Goal: Transaction & Acquisition: Purchase product/service

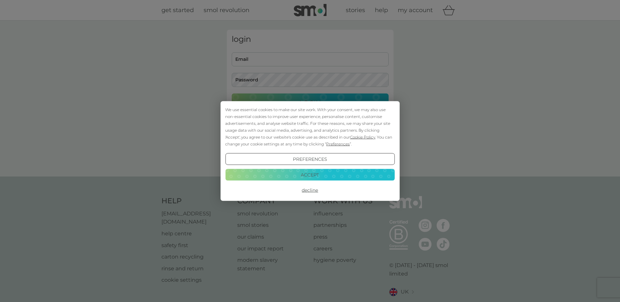
type input "celdav@sky.com"
click at [308, 104] on div "We use essential cookies to make our site work. With your consent, we may also …" at bounding box center [309, 151] width 179 height 100
click at [314, 175] on button "Accept" at bounding box center [309, 175] width 169 height 12
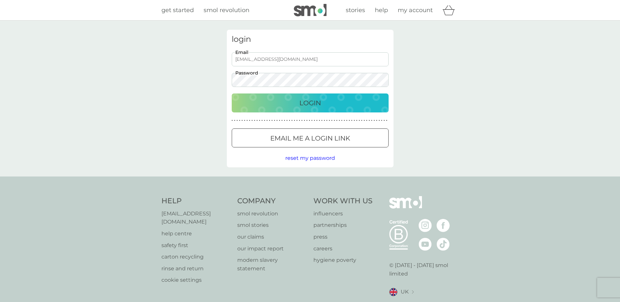
click at [309, 103] on p "Login" at bounding box center [310, 103] width 22 height 10
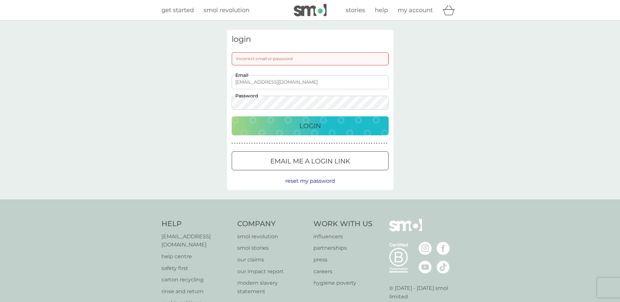
click at [314, 128] on p "Login" at bounding box center [310, 126] width 22 height 10
click at [316, 181] on span "reset my password" at bounding box center [310, 181] width 50 height 6
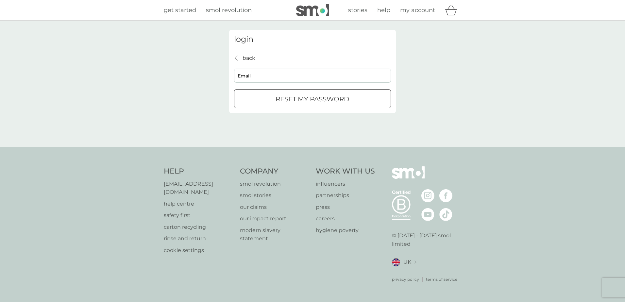
click at [254, 73] on input "Email" at bounding box center [312, 76] width 157 height 14
type input "[EMAIL_ADDRESS][DOMAIN_NAME]"
click at [299, 98] on p "reset my password" at bounding box center [312, 99] width 74 height 10
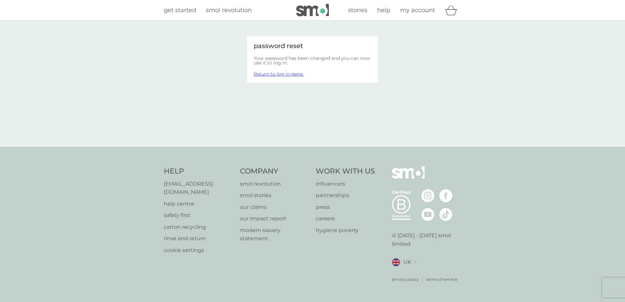
click at [280, 74] on link "Return to log in page." at bounding box center [278, 74] width 50 height 6
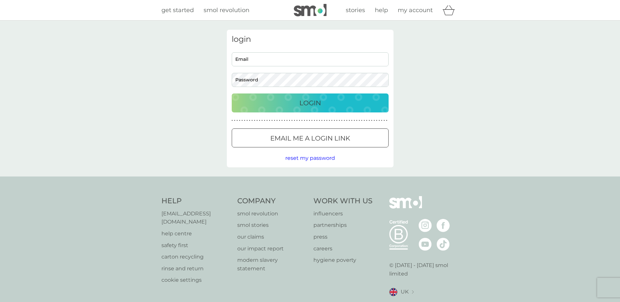
type input "[EMAIL_ADDRESS][DOMAIN_NAME]"
click at [313, 101] on p "Login" at bounding box center [310, 103] width 22 height 10
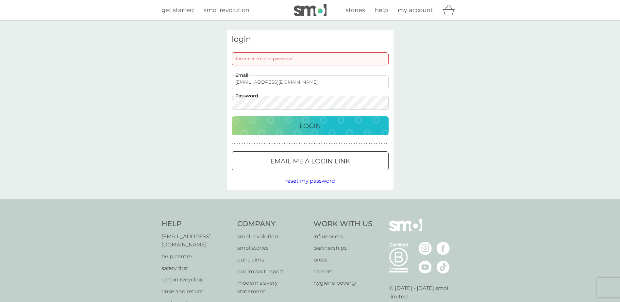
click at [363, 124] on div "Login" at bounding box center [310, 126] width 144 height 10
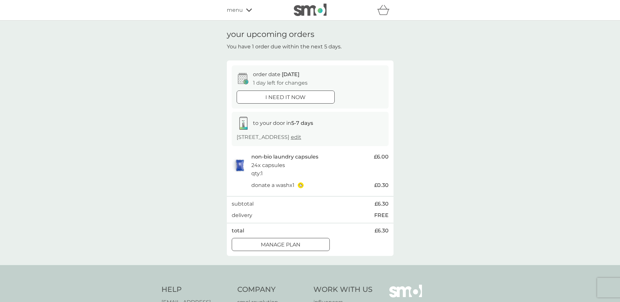
click at [277, 244] on div at bounding box center [281, 244] width 24 height 7
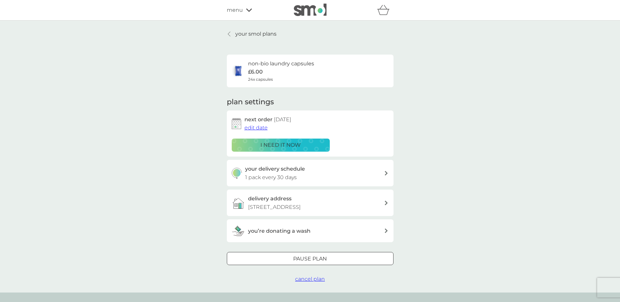
click at [236, 10] on span "menu" at bounding box center [235, 10] width 16 height 8
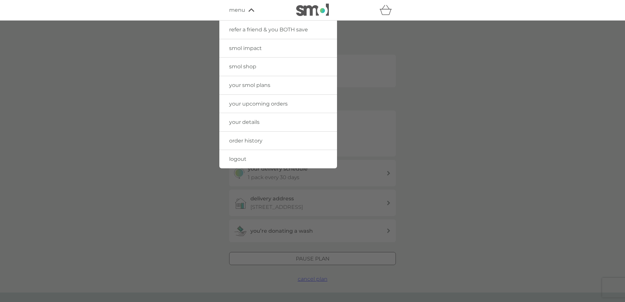
click at [250, 67] on span "smol shop" at bounding box center [242, 66] width 27 height 6
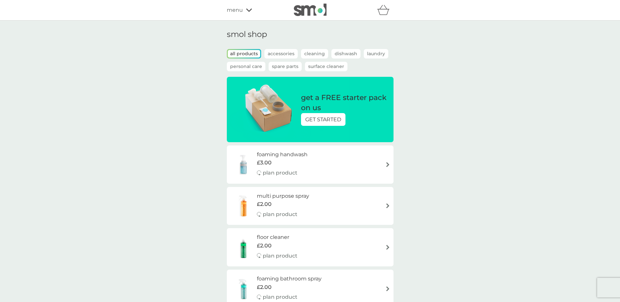
click at [326, 118] on p "GET STARTED" at bounding box center [323, 119] width 36 height 8
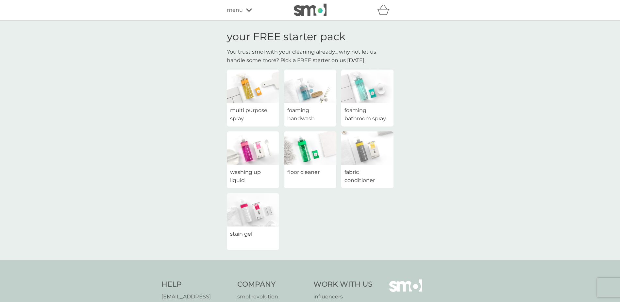
click at [302, 114] on span "foaming handwash" at bounding box center [310, 114] width 46 height 17
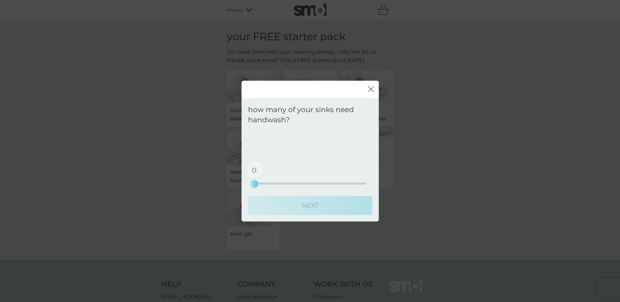
drag, startPoint x: 254, startPoint y: 181, endPoint x: 262, endPoint y: 182, distance: 7.8
click at [262, 182] on div "0 0 2.5 5" at bounding box center [310, 174] width 112 height 26
click at [261, 181] on div "0 0 2.5 5" at bounding box center [310, 174] width 112 height 26
click at [253, 170] on span "0" at bounding box center [254, 170] width 16 height 16
click at [254, 169] on span "0" at bounding box center [254, 170] width 16 height 16
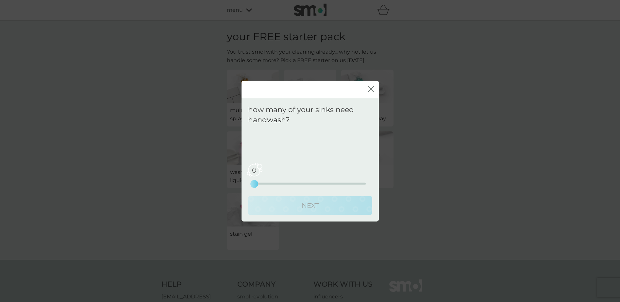
drag, startPoint x: 253, startPoint y: 185, endPoint x: 258, endPoint y: 183, distance: 5.2
click at [264, 183] on div "0 0 2.5 5" at bounding box center [310, 183] width 112 height 2
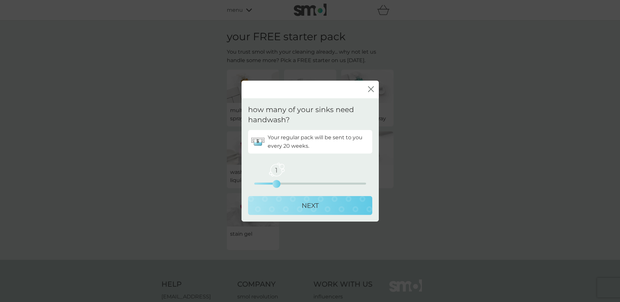
drag, startPoint x: 254, startPoint y: 183, endPoint x: 269, endPoint y: 179, distance: 15.1
click at [269, 179] on div "1 0 2.5 5" at bounding box center [310, 174] width 112 height 26
drag, startPoint x: 275, startPoint y: 183, endPoint x: 293, endPoint y: 183, distance: 17.3
click at [293, 183] on div "2 0 2.5 5" at bounding box center [310, 183] width 112 height 2
click at [312, 205] on p "NEXT" at bounding box center [310, 205] width 17 height 10
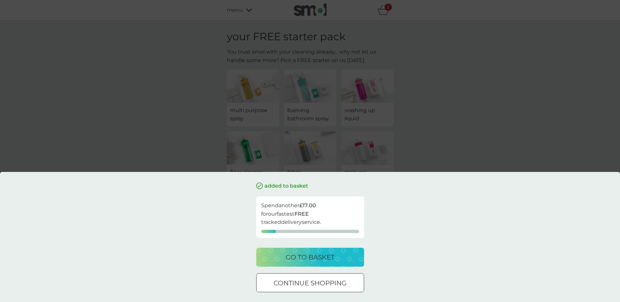
click at [314, 256] on p "go to basket" at bounding box center [310, 257] width 49 height 10
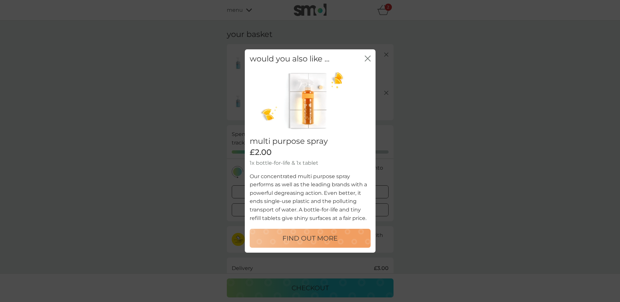
click at [366, 58] on icon "close" at bounding box center [368, 59] width 6 height 6
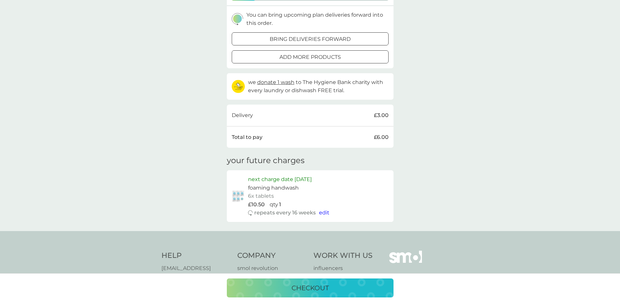
scroll to position [163, 0]
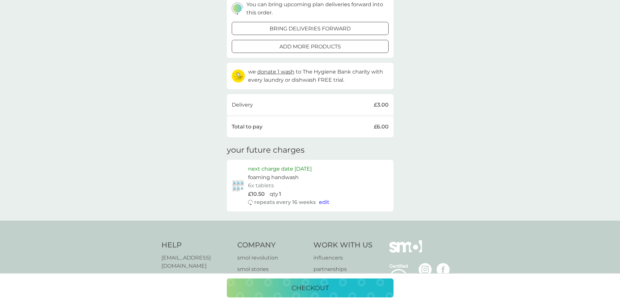
click at [324, 203] on span "edit" at bounding box center [324, 202] width 10 height 6
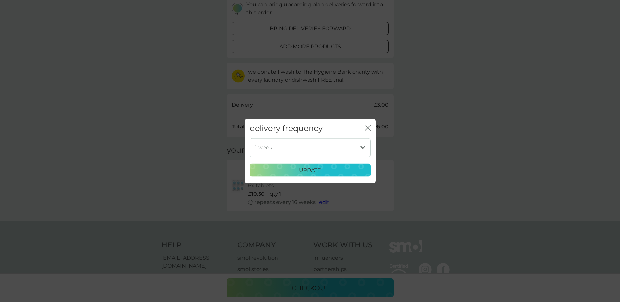
click at [363, 145] on select "1 week 2 weeks 3 weeks 4 weeks 5 weeks 6 weeks 7 weeks 8 weeks 9 weeks 10 weeks…" at bounding box center [310, 147] width 121 height 19
select select "175"
click at [250, 138] on select "1 week 2 weeks 3 weeks 4 weeks 5 weeks 6 weeks 7 weeks 8 weeks 9 weeks 10 weeks…" at bounding box center [310, 147] width 121 height 19
click at [312, 171] on p "update" at bounding box center [310, 170] width 22 height 8
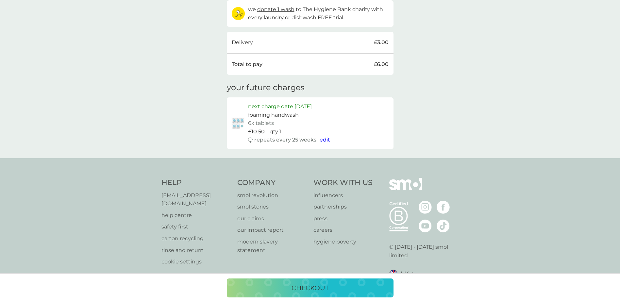
scroll to position [229, 0]
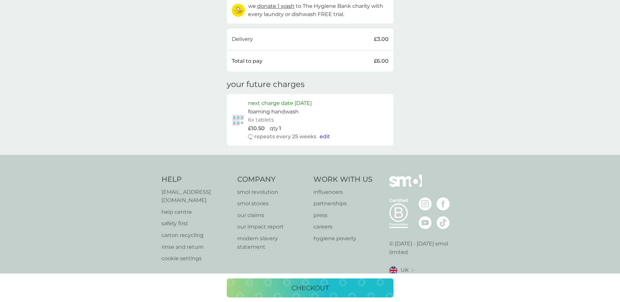
click at [317, 288] on p "checkout" at bounding box center [309, 288] width 37 height 10
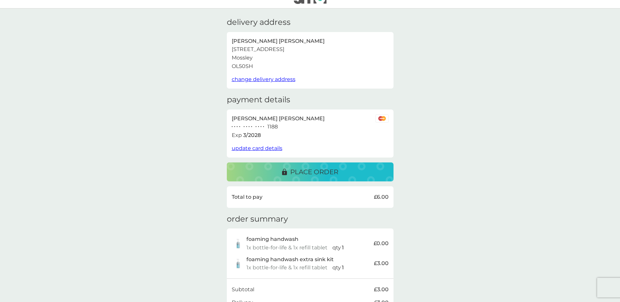
scroll to position [98, 0]
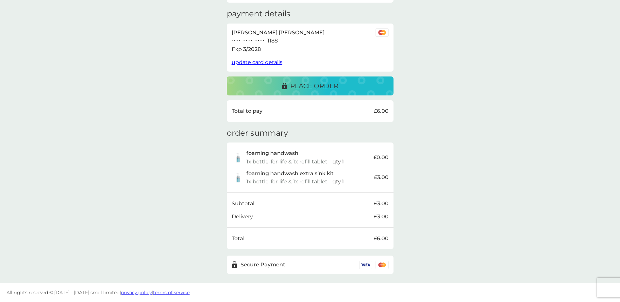
click at [311, 85] on p "place order" at bounding box center [314, 86] width 48 height 10
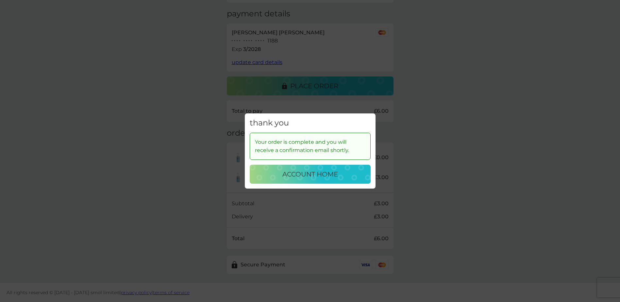
click at [313, 172] on p "account home" at bounding box center [310, 174] width 56 height 10
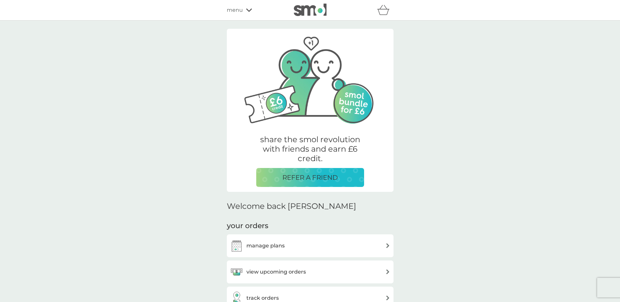
click at [240, 10] on span "menu" at bounding box center [235, 10] width 16 height 8
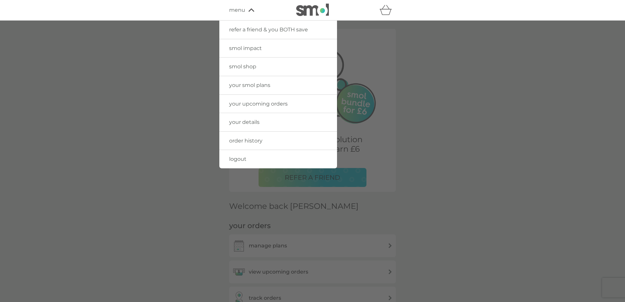
click at [239, 159] on span "logout" at bounding box center [237, 159] width 17 height 6
